Goal: Navigation & Orientation: Find specific page/section

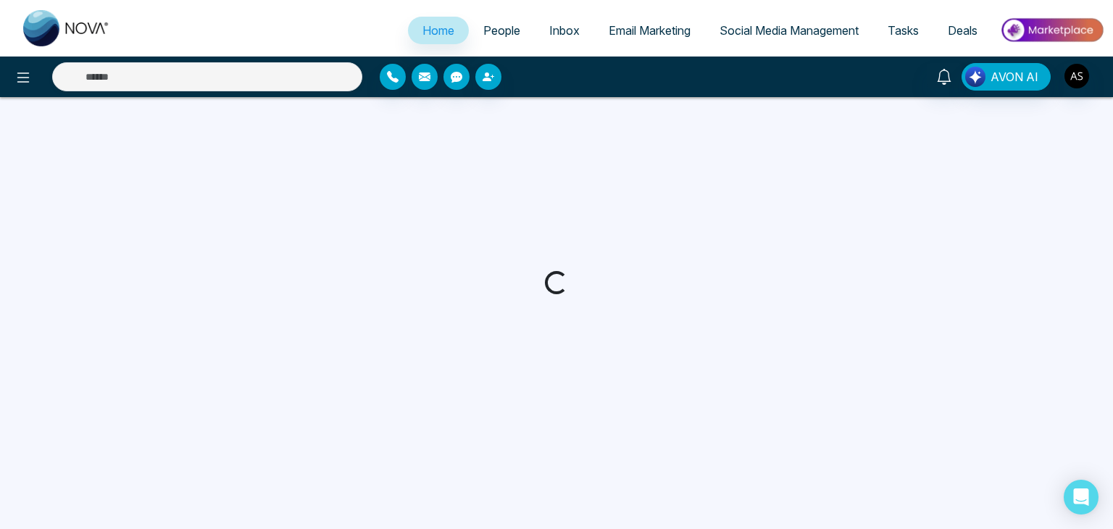
select select "*"
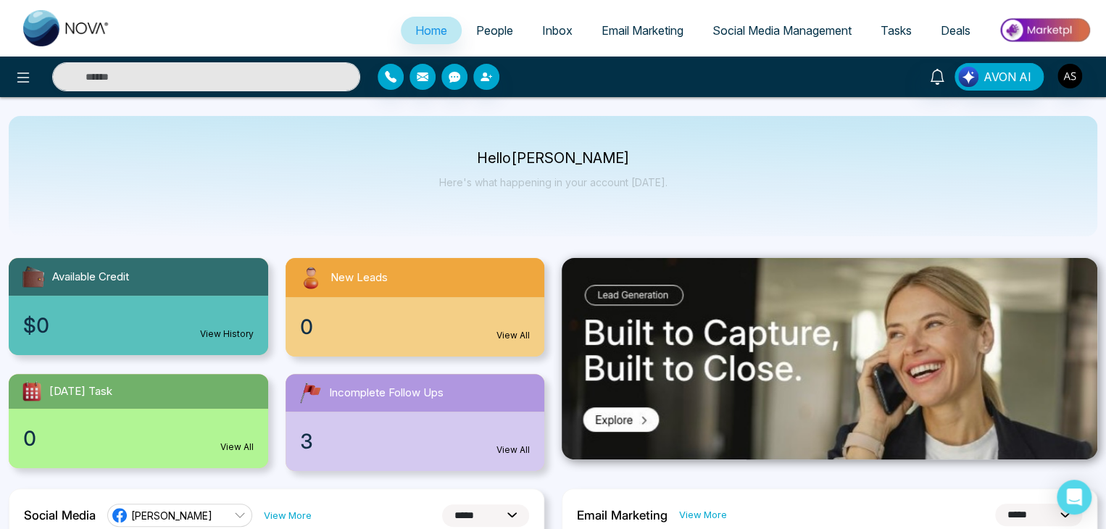
click at [493, 33] on span "People" at bounding box center [494, 30] width 37 height 14
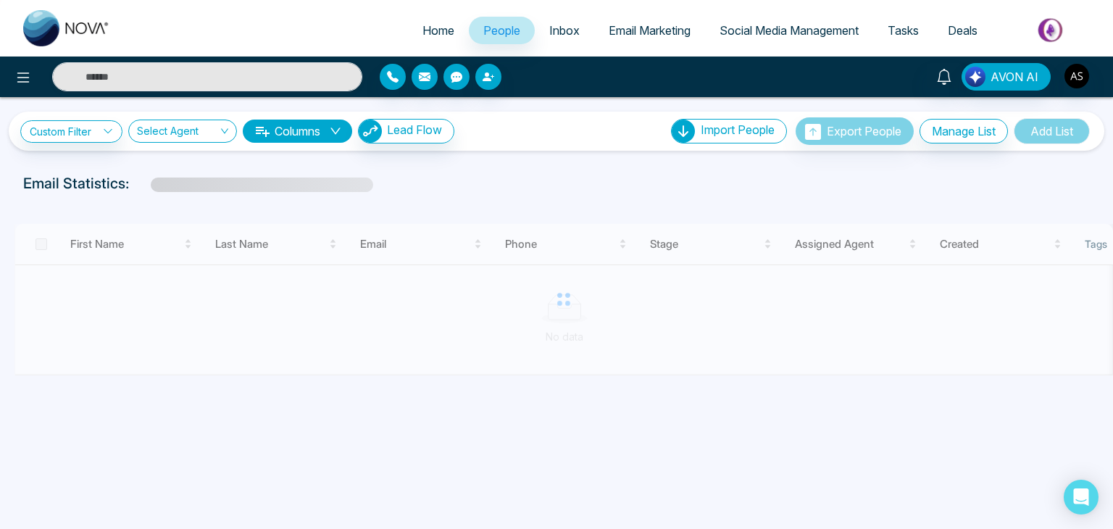
click at [565, 17] on link "Inbox" at bounding box center [564, 31] width 59 height 28
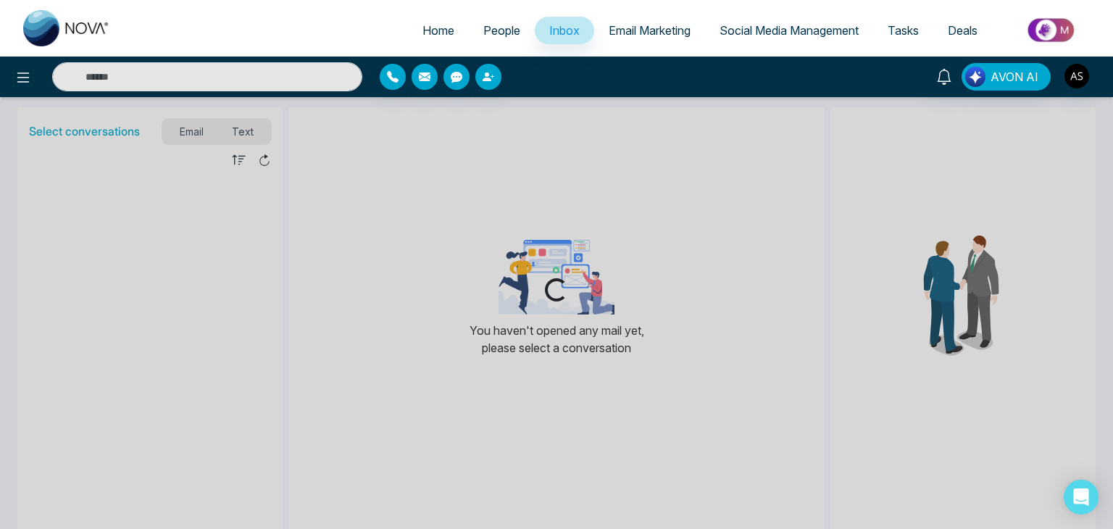
click at [652, 25] on span "Email Marketing" at bounding box center [650, 30] width 82 height 14
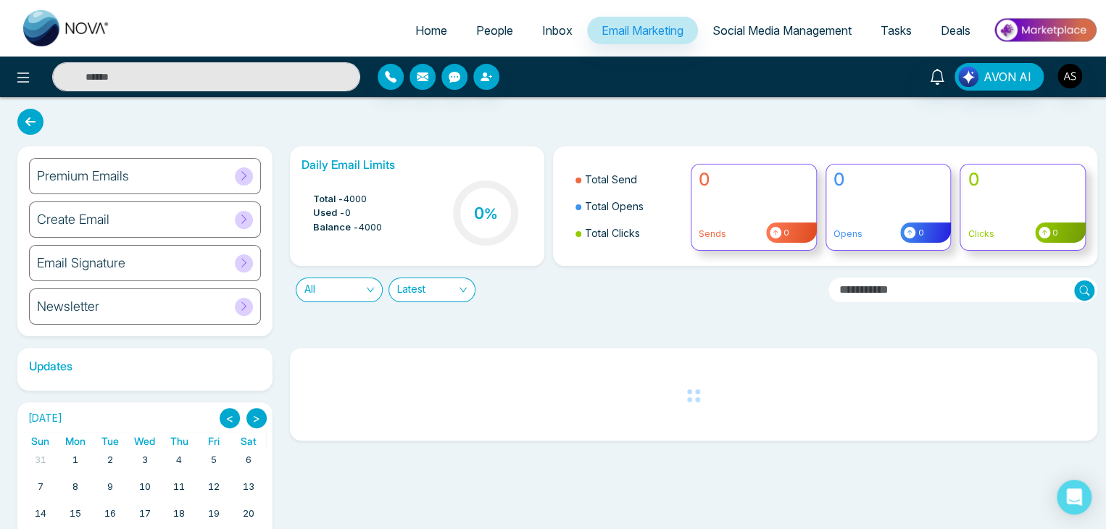
click at [422, 30] on span "Home" at bounding box center [431, 30] width 32 height 14
select select "*"
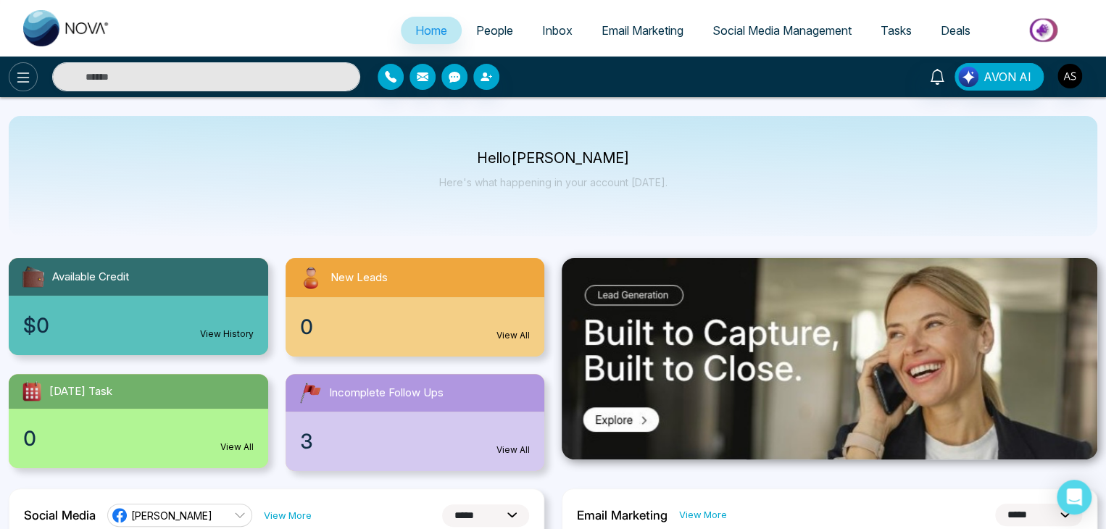
click at [23, 81] on icon at bounding box center [23, 77] width 12 height 10
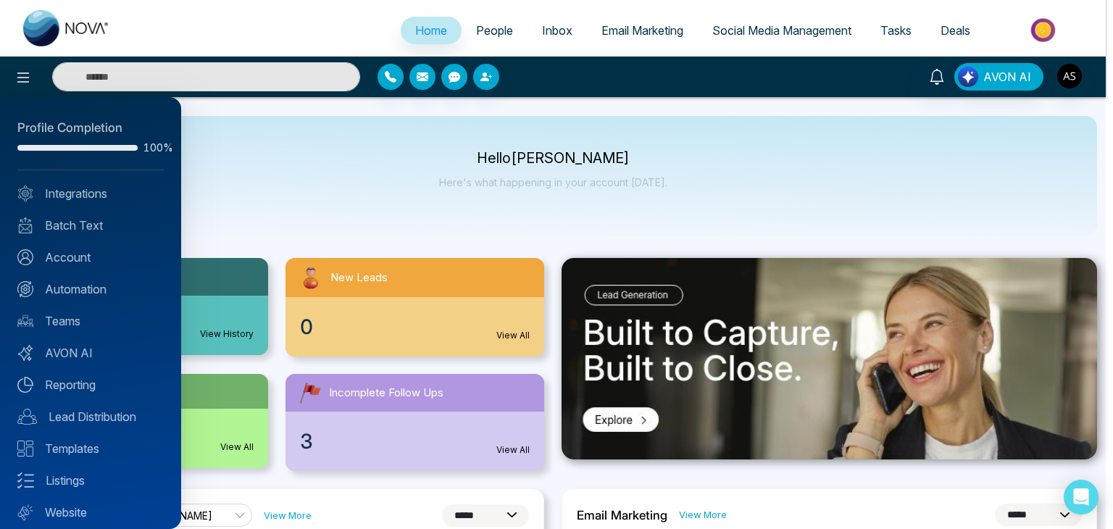
click at [335, 210] on div at bounding box center [556, 264] width 1113 height 529
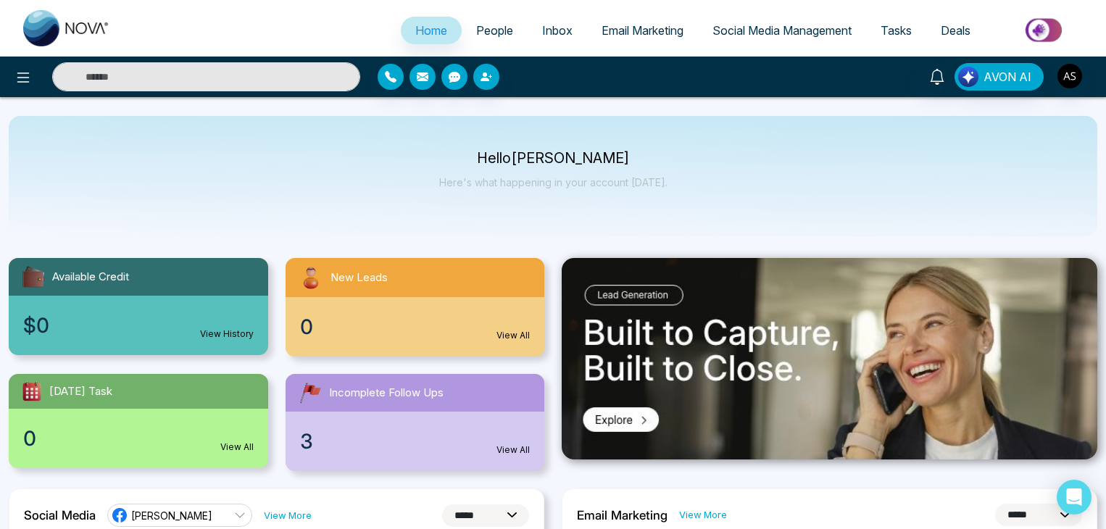
select select "*"
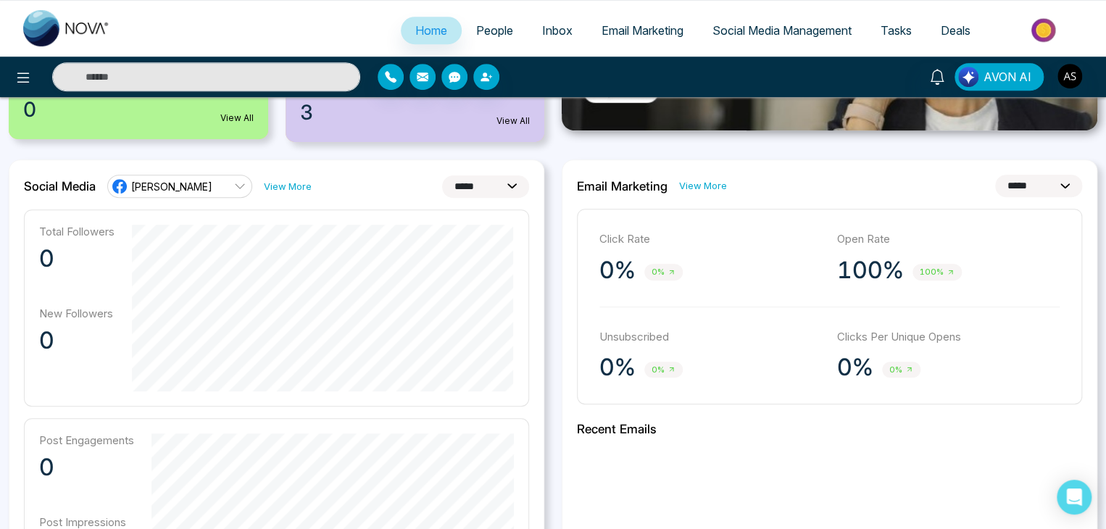
scroll to position [323, 0]
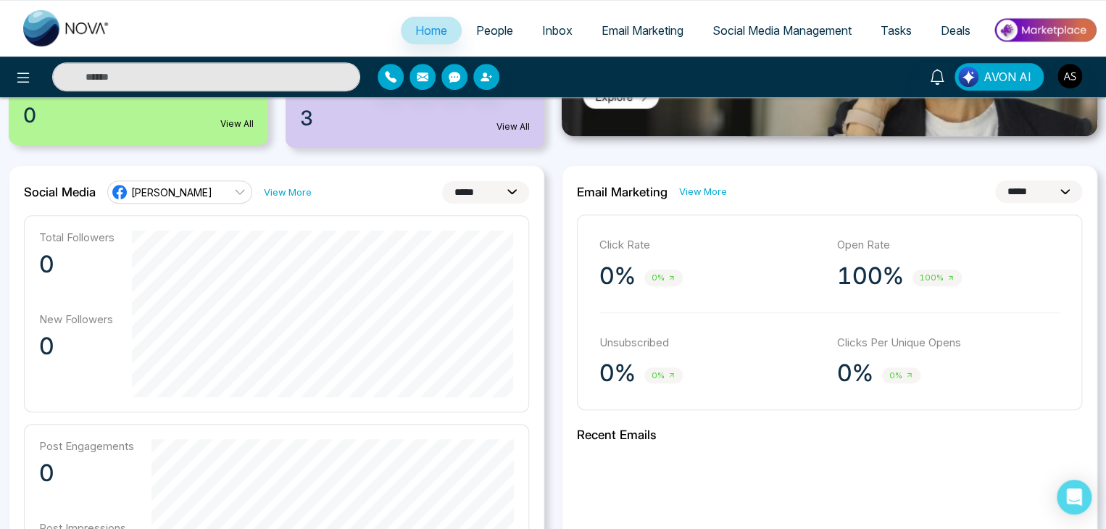
click at [1021, 189] on select "**********" at bounding box center [1038, 191] width 87 height 22
select select "*"
click at [995, 180] on select "**********" at bounding box center [1038, 191] width 87 height 22
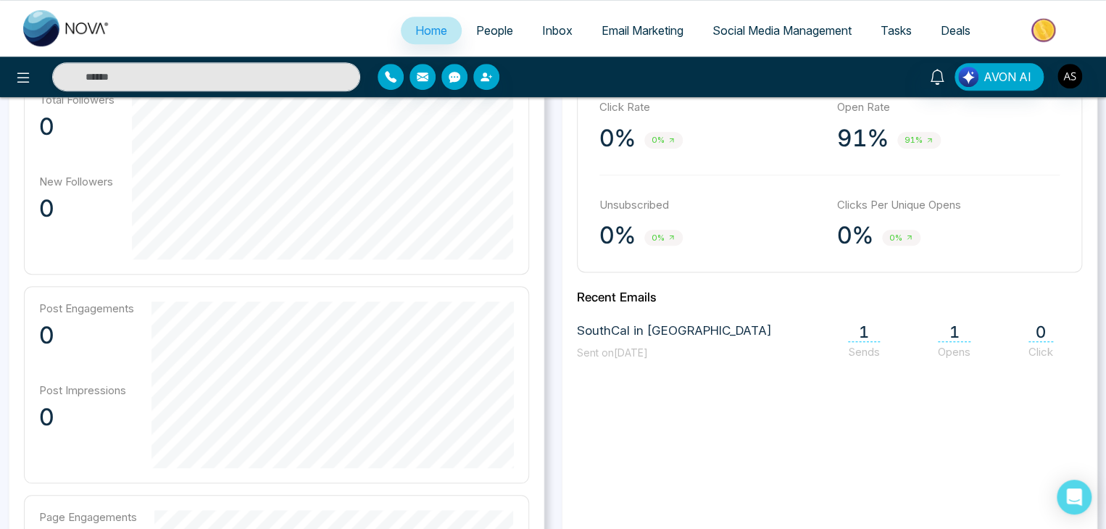
scroll to position [462, 0]
click at [676, 30] on span "Email Marketing" at bounding box center [643, 30] width 82 height 14
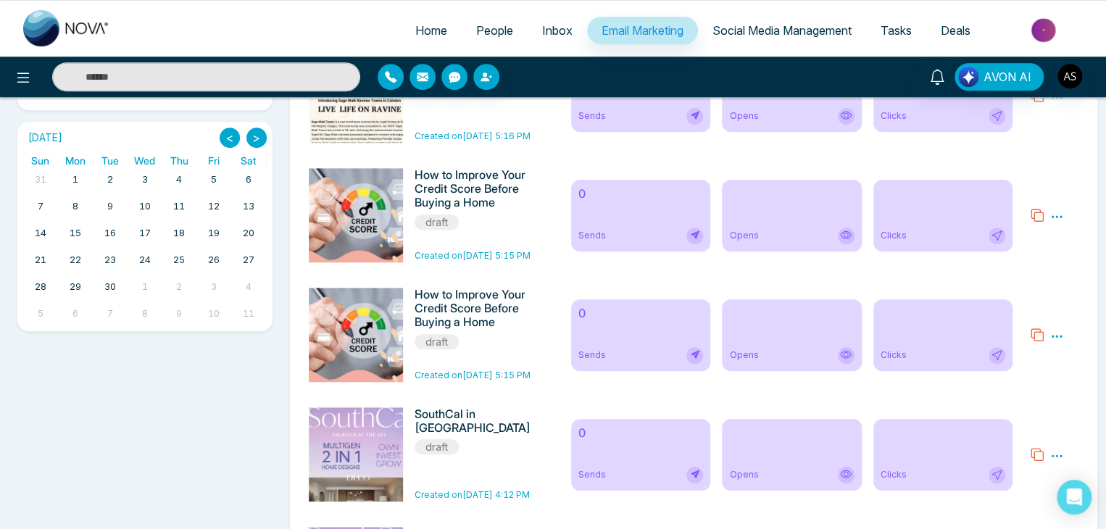
scroll to position [442, 0]
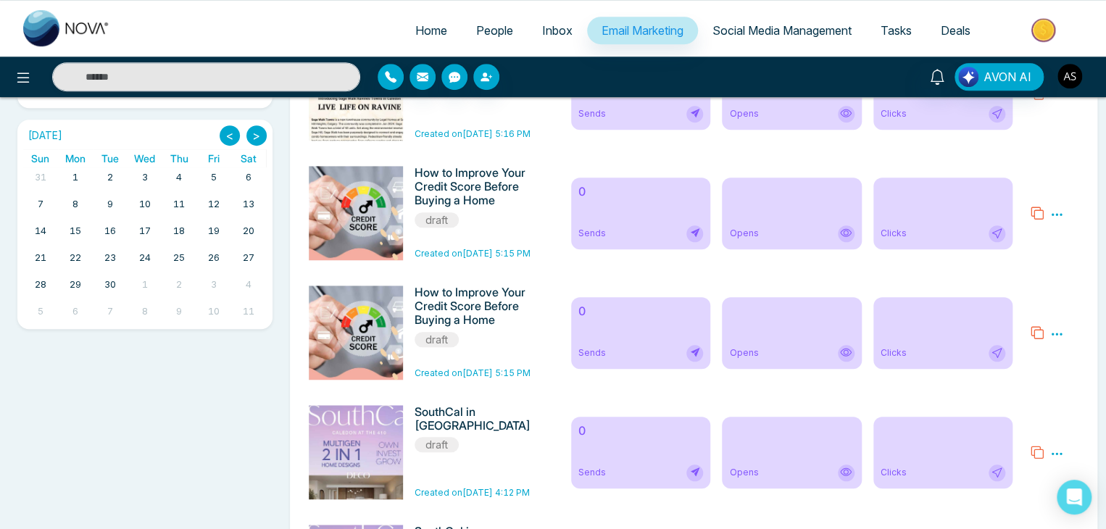
click at [1058, 66] on button "button" at bounding box center [1070, 76] width 26 height 26
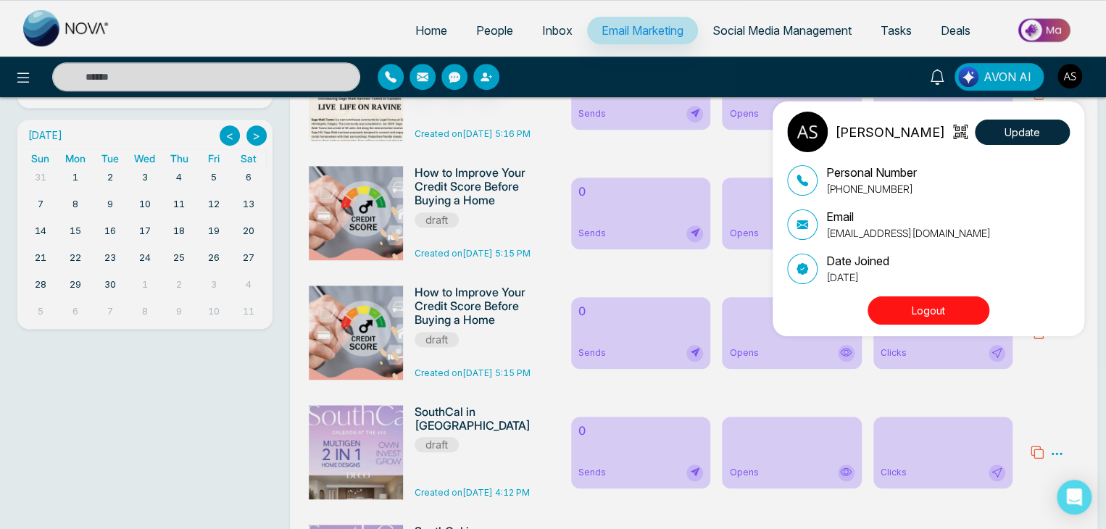
click at [939, 309] on button "Logout" at bounding box center [929, 310] width 122 height 28
